Goal: Task Accomplishment & Management: Complete application form

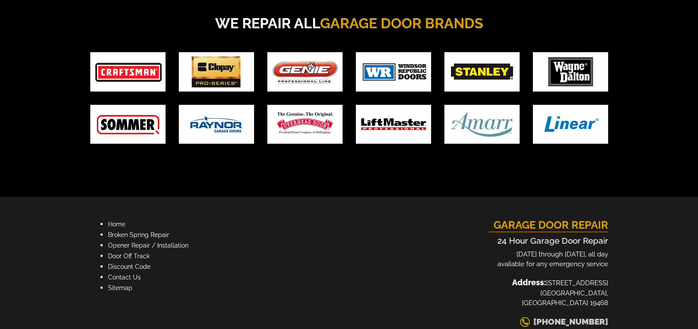
scroll to position [1725, 0]
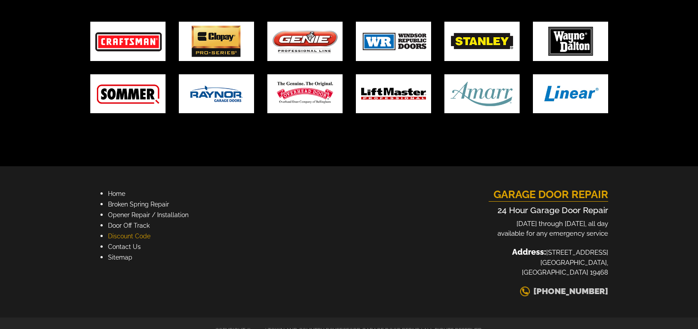
click at [145, 237] on link "Discount Code" at bounding box center [129, 236] width 42 height 7
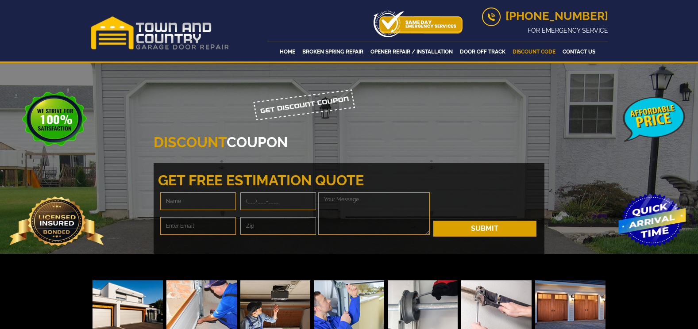
click at [213, 201] on input "text" at bounding box center [198, 201] width 76 height 18
type input "[PERSON_NAME]"
click at [257, 202] on input "tel" at bounding box center [278, 201] width 76 height 18
type input "[PHONE_NUMBER]"
click at [216, 229] on input "email" at bounding box center [198, 226] width 76 height 18
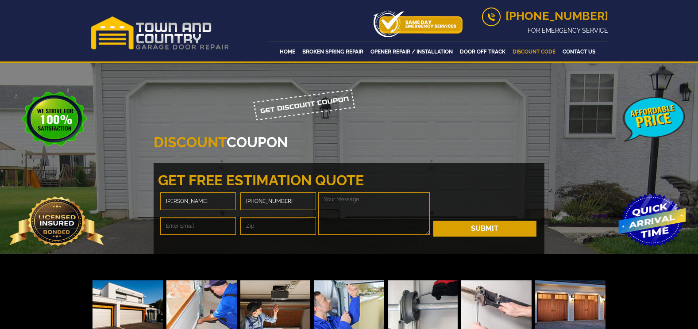
type input "[EMAIL_ADDRESS][DOMAIN_NAME]"
click at [281, 230] on input "19468" at bounding box center [278, 226] width 76 height 18
drag, startPoint x: 281, startPoint y: 230, endPoint x: 249, endPoint y: 226, distance: 32.0
click at [249, 226] on input "19468" at bounding box center [278, 226] width 76 height 18
type input "1"
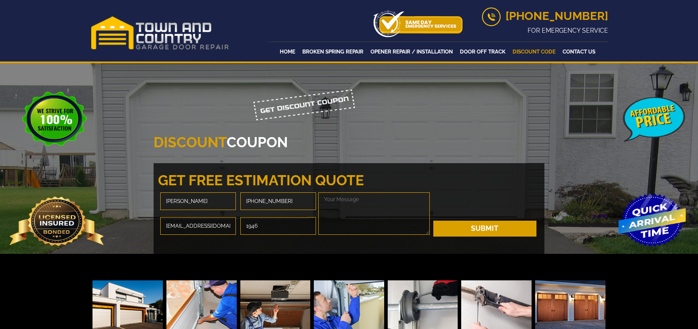
type input "19468"
click at [357, 215] on textarea at bounding box center [373, 213] width 111 height 42
type textarea "I need the bottom weather strip of a double garage door replaced and a possible…"
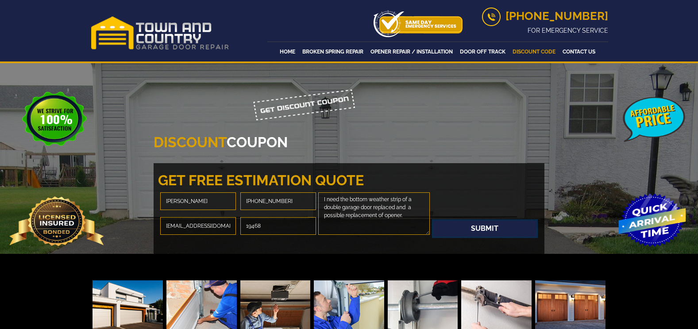
click at [477, 231] on button "Submit" at bounding box center [484, 229] width 103 height 16
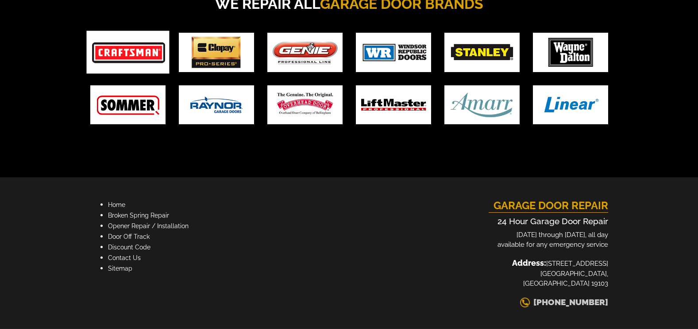
scroll to position [442, 0]
